Goal: Check status: Check status

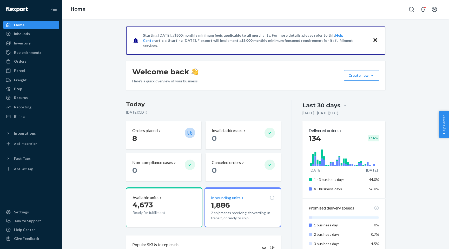
click at [234, 201] on p "1,886" at bounding box center [242, 204] width 63 height 9
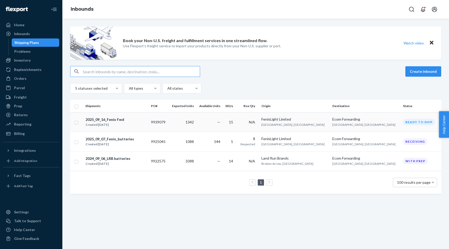
click at [147, 124] on div "2025_09_16_Fenix Fwd Created [DATE]" at bounding box center [116, 122] width 62 height 11
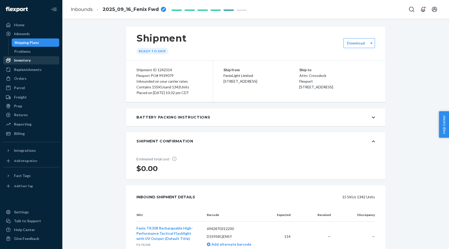
click at [23, 62] on div "Inventory" at bounding box center [22, 60] width 17 height 5
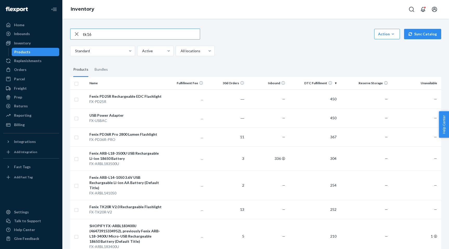
type input "tk16"
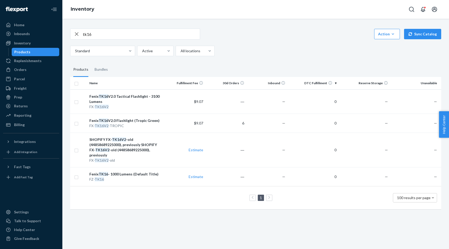
click at [76, 33] on icon "button" at bounding box center [77, 34] width 4 height 4
click at [88, 34] on input "text" at bounding box center [141, 34] width 117 height 10
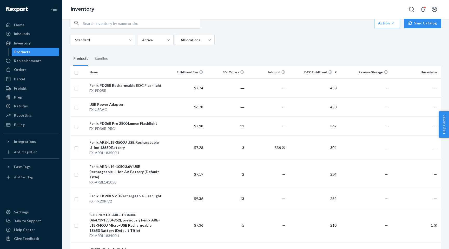
scroll to position [11, 0]
click at [25, 36] on div "Inbounds" at bounding box center [22, 33] width 16 height 5
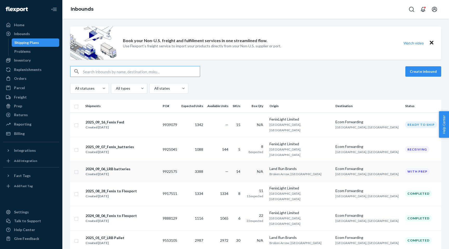
click at [159, 166] on div "2024_09_06_LRB batteries Created [DATE]" at bounding box center [121, 171] width 73 height 11
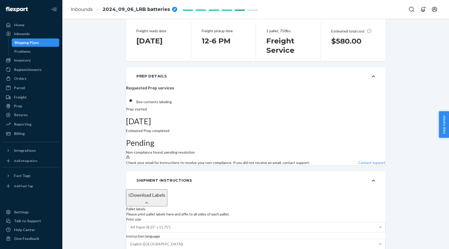
scroll to position [238, 0]
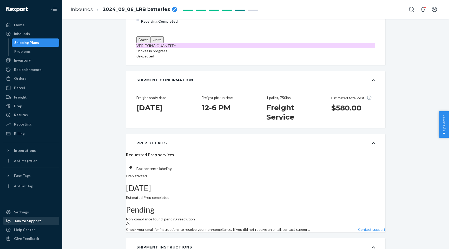
click at [21, 220] on div "Talk to Support" at bounding box center [27, 220] width 27 height 5
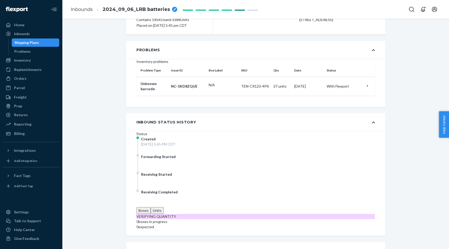
scroll to position [0, 0]
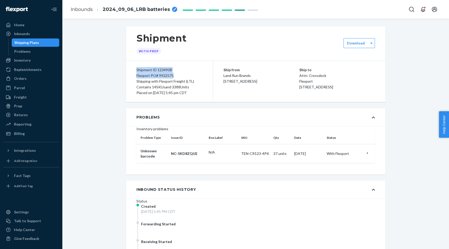
drag, startPoint x: 137, startPoint y: 70, endPoint x: 173, endPoint y: 74, distance: 37.1
click at [173, 74] on div "Shipment ID 1234908 Flexport PO# 9922575 Shipping with Flexport Freight (LTL) C…" at bounding box center [169, 81] width 87 height 41
copy div "Shipment ID 1234908 Flexport PO# 9922575"
click at [24, 99] on div "Freight" at bounding box center [20, 97] width 13 height 5
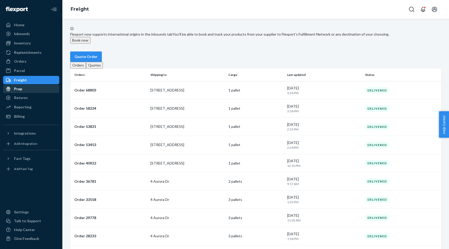
click at [25, 90] on div "Prep" at bounding box center [31, 88] width 55 height 7
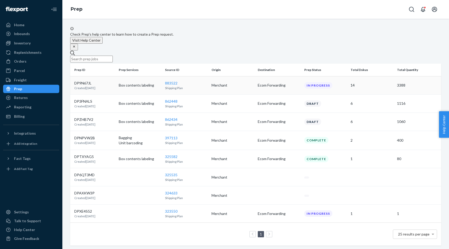
click at [187, 82] on td "883522 Shipping Plan" at bounding box center [186, 85] width 47 height 18
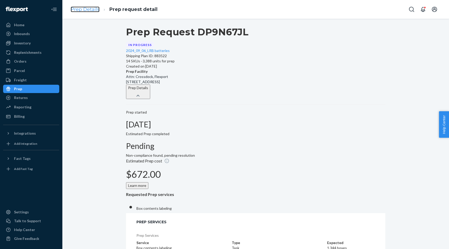
click at [86, 8] on link "Prep Details" at bounding box center [85, 10] width 29 height 6
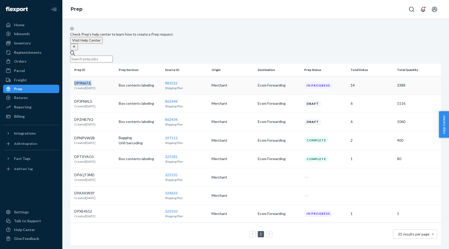
drag, startPoint x: 92, startPoint y: 81, endPoint x: 74, endPoint y: 82, distance: 17.7
click at [74, 82] on td "DP9N67JL Created [DATE]" at bounding box center [93, 85] width 47 height 18
click at [23, 81] on div "Freight" at bounding box center [20, 79] width 13 height 5
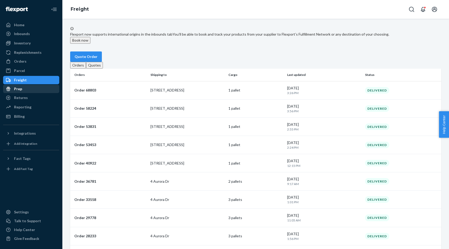
click at [23, 88] on div "Prep" at bounding box center [31, 88] width 55 height 7
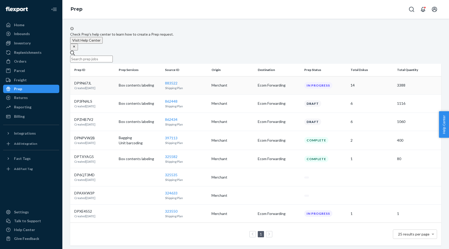
click at [133, 83] on p "Box contents labeling" at bounding box center [140, 85] width 42 height 5
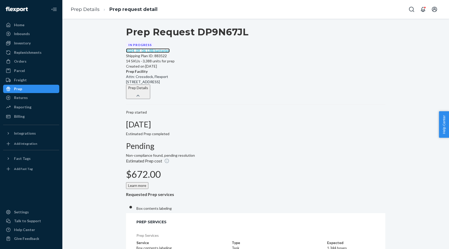
click at [153, 53] on link "2024_09_06_LRB batteries" at bounding box center [148, 50] width 44 height 4
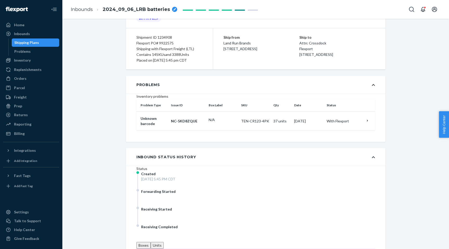
scroll to position [31, 0]
click at [369, 124] on icon at bounding box center [368, 122] width 4 height 4
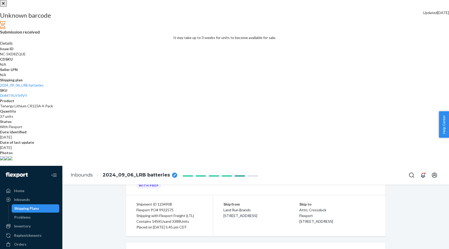
scroll to position [0, 0]
click at [7, 7] on button "close" at bounding box center [3, 3] width 7 height 7
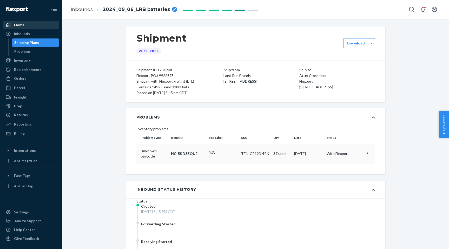
click at [18, 23] on div "Home" at bounding box center [19, 24] width 10 height 5
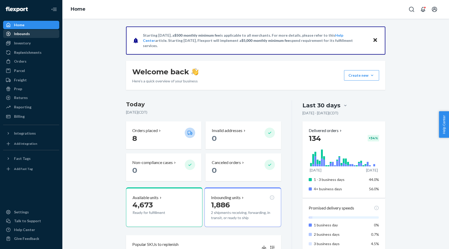
click at [31, 35] on div "Inbounds" at bounding box center [31, 33] width 55 height 7
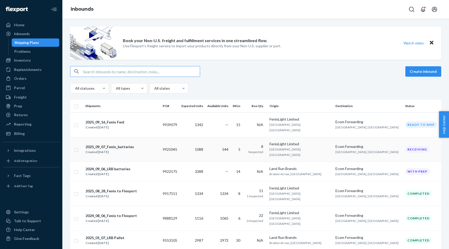
click at [154, 144] on div "2025_09_07_Fenix_batteries Created [DATE]" at bounding box center [121, 149] width 73 height 11
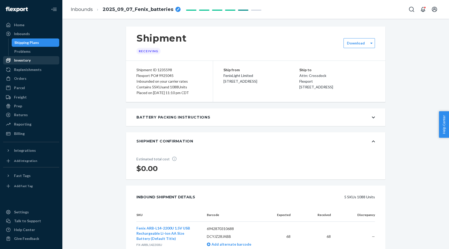
click at [26, 61] on div "Inventory" at bounding box center [22, 60] width 17 height 5
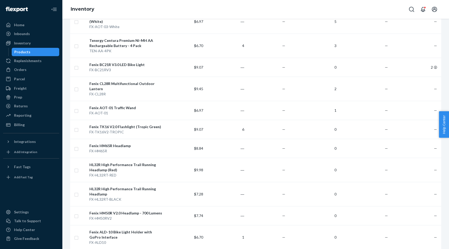
scroll to position [1040, 0]
